Goal: Navigation & Orientation: Find specific page/section

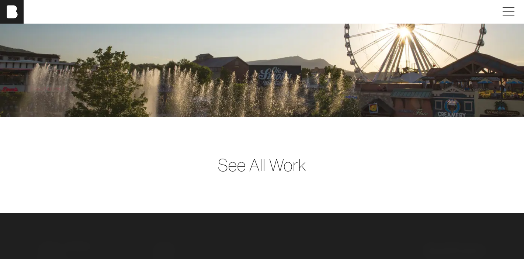
scroll to position [1704, 0]
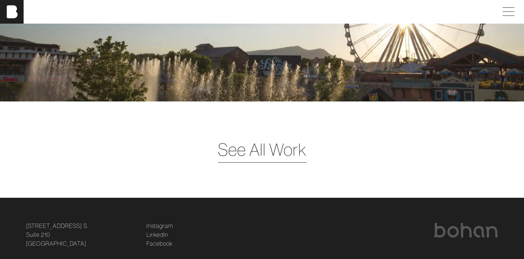
click at [256, 155] on span "See All Work" at bounding box center [262, 149] width 88 height 25
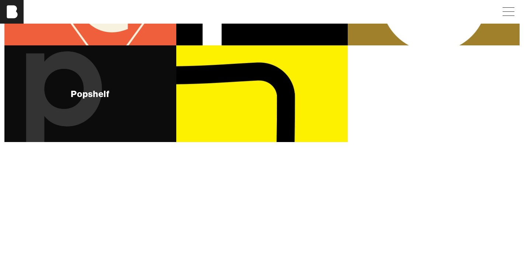
scroll to position [179, 0]
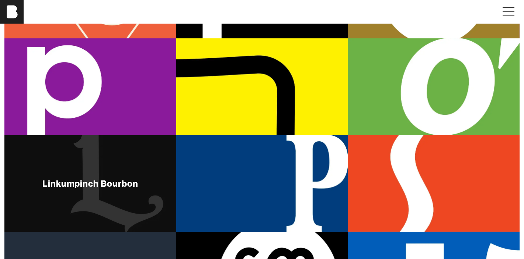
click at [92, 201] on div "Linkumpinch Bourbon" at bounding box center [90, 183] width 172 height 97
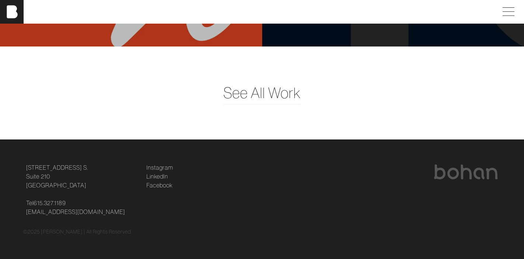
scroll to position [2793, 0]
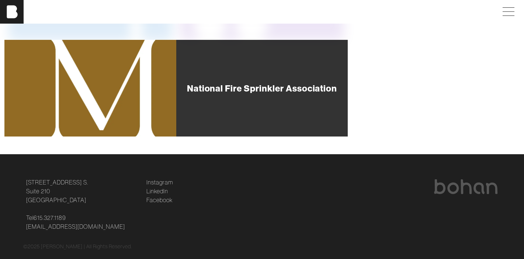
scroll to position [578, 0]
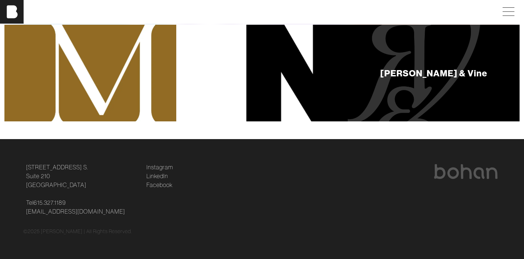
click at [406, 73] on div "[PERSON_NAME] & Vine" at bounding box center [433, 73] width 107 height 9
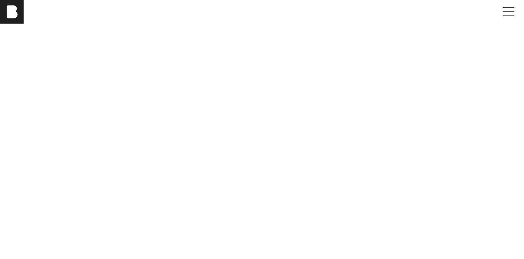
scroll to position [1516, 0]
